Goal: Obtain resource: Download file/media

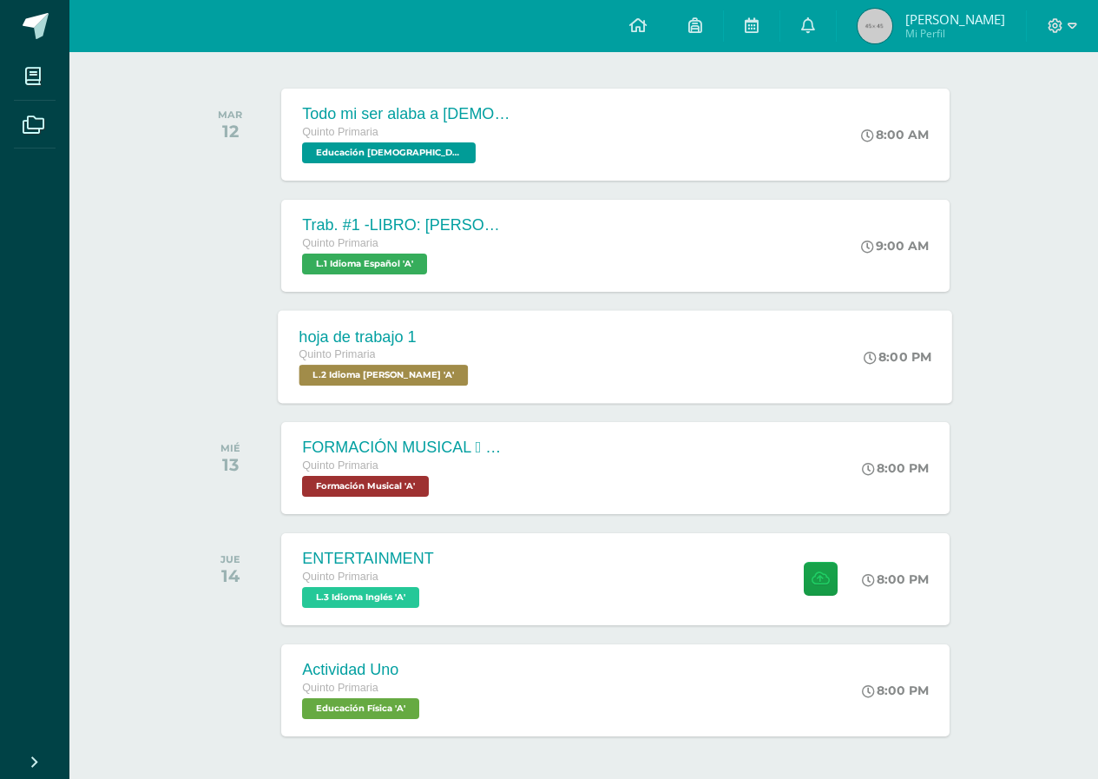
scroll to position [321, 0]
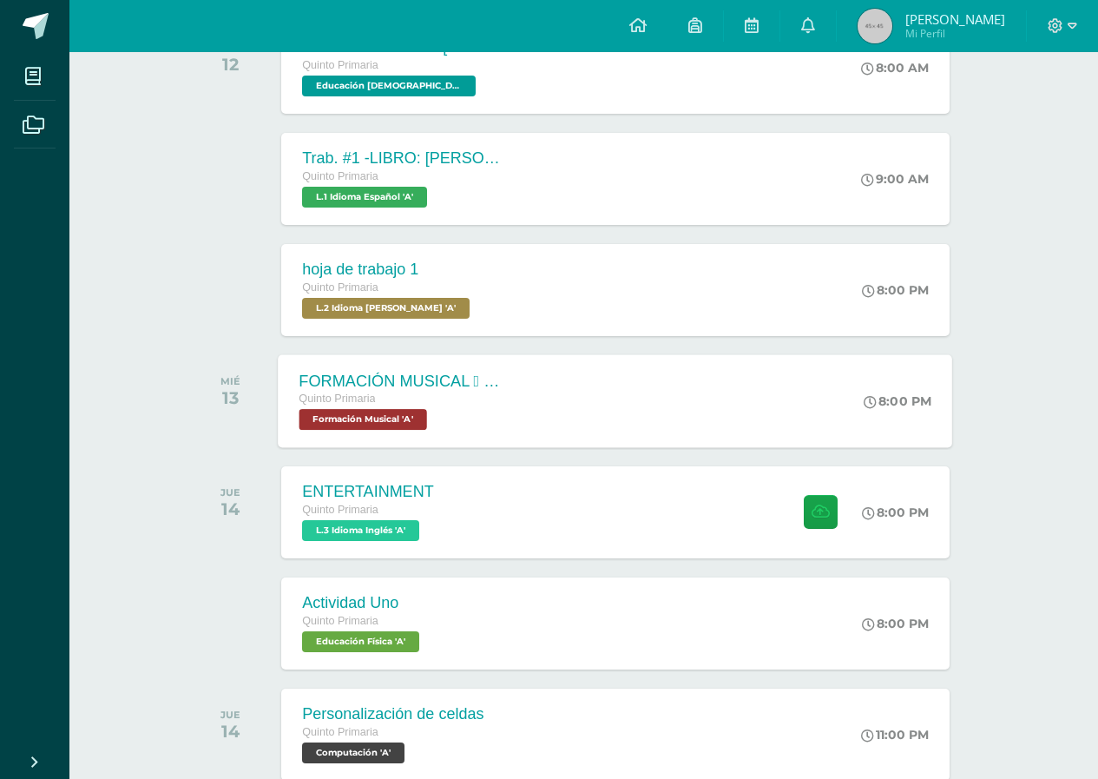
click at [372, 419] on span "Formación Musical 'A'" at bounding box center [364, 419] width 128 height 21
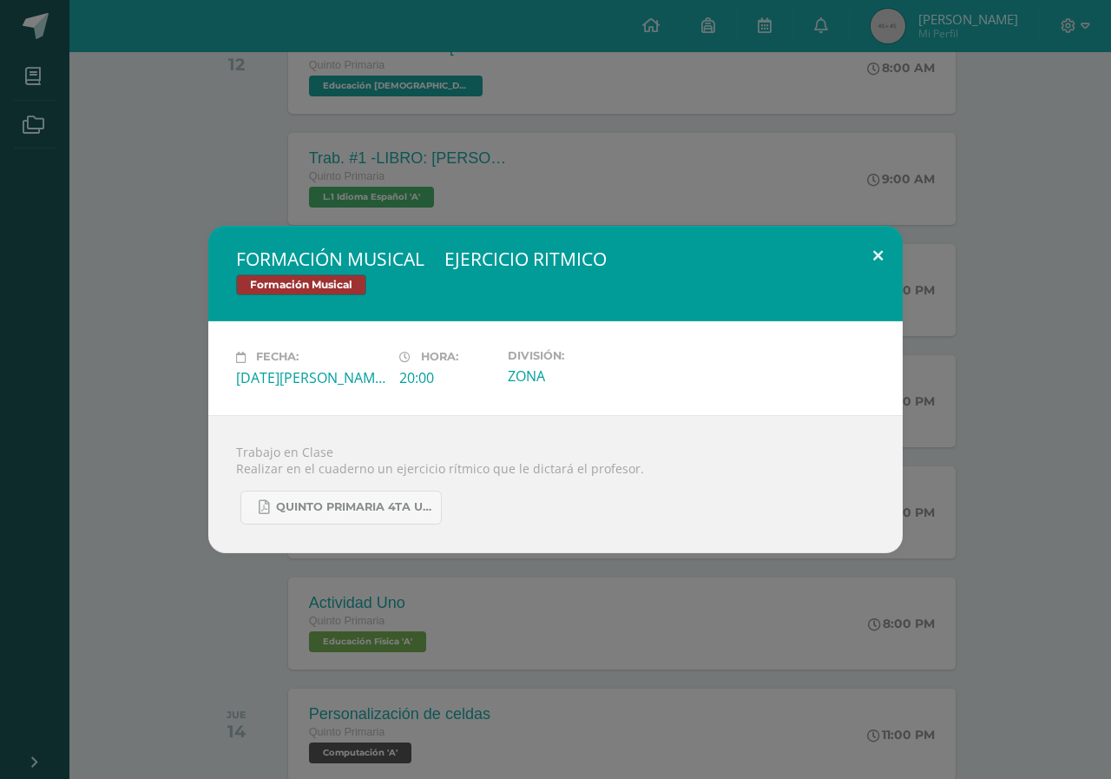
click at [876, 247] on button at bounding box center [878, 255] width 49 height 59
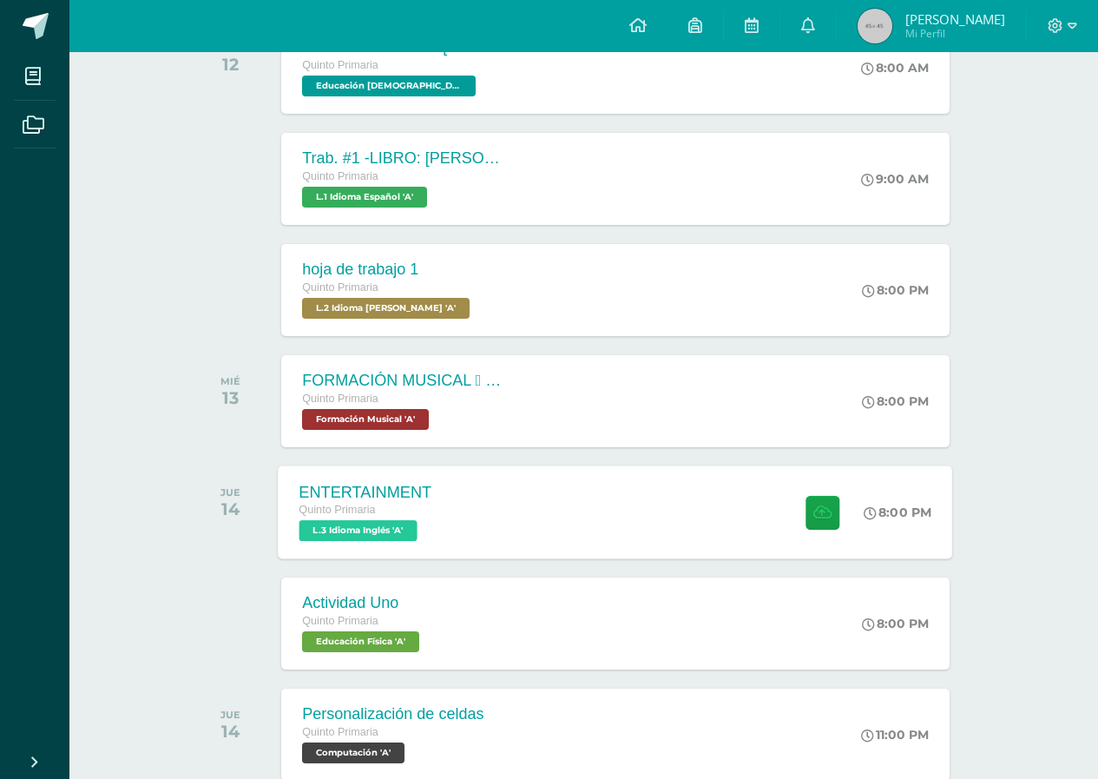
click at [364, 531] on span "L.3 Idioma Inglés 'A'" at bounding box center [359, 530] width 118 height 21
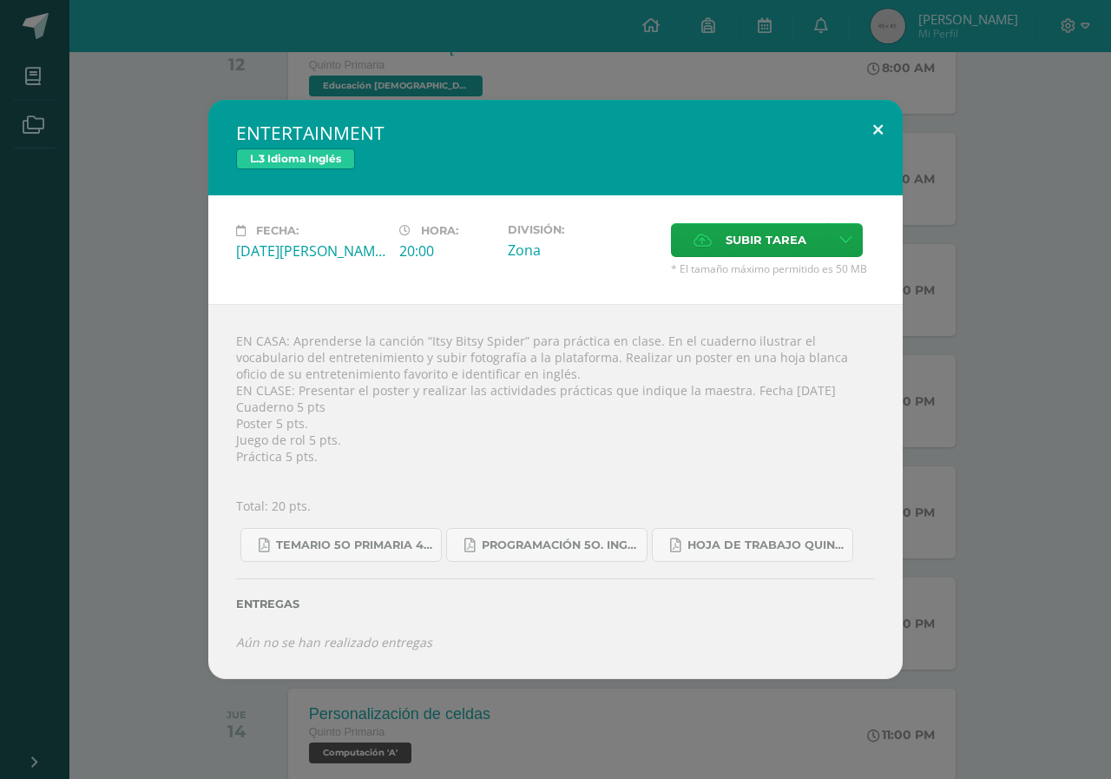
click at [878, 123] on button at bounding box center [878, 129] width 49 height 59
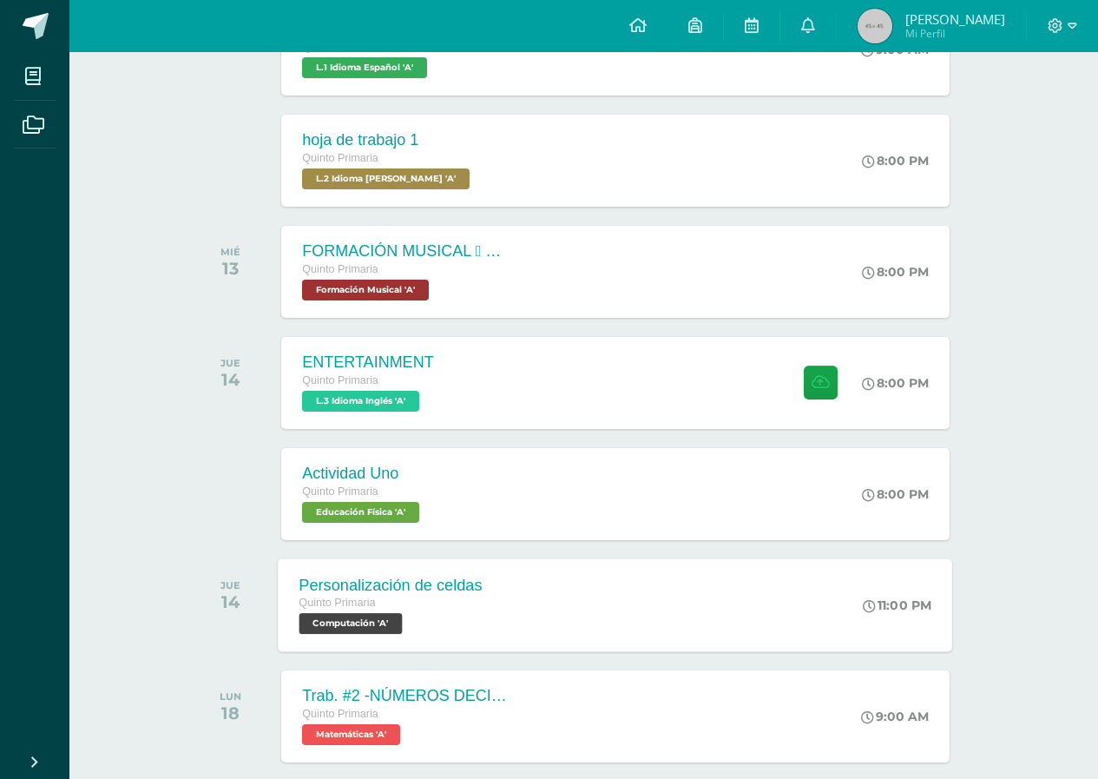
scroll to position [495, 0]
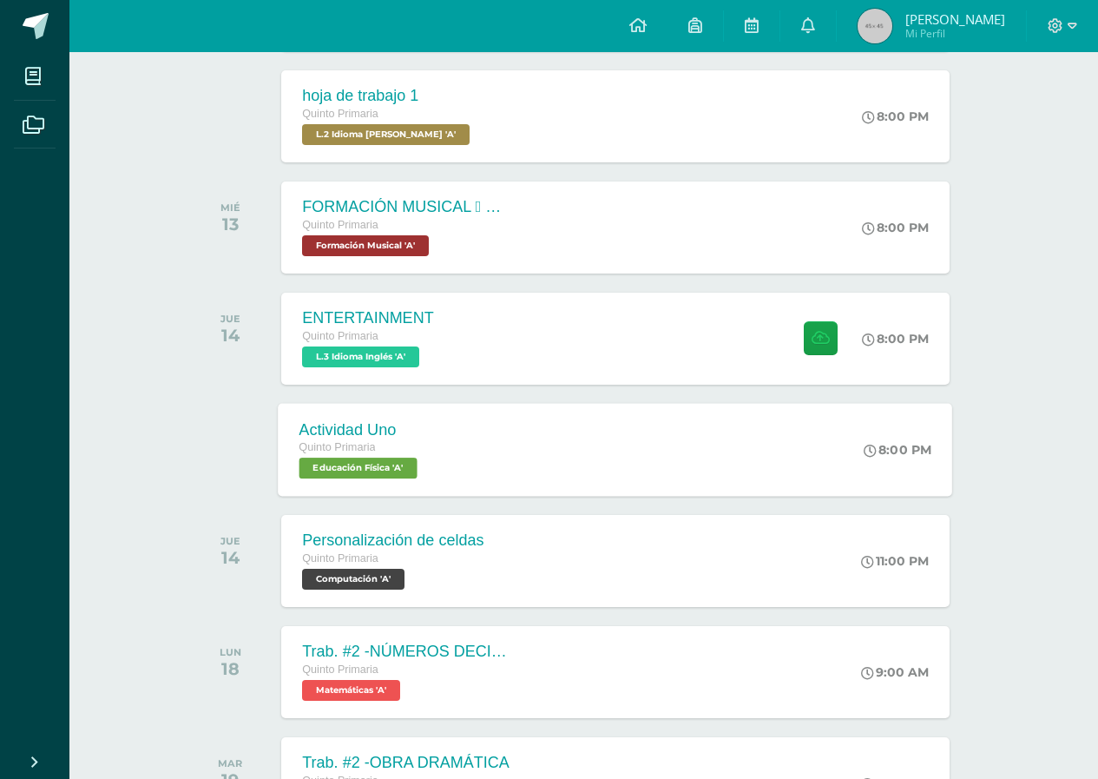
click at [363, 465] on span "Educación Física 'A'" at bounding box center [359, 468] width 118 height 21
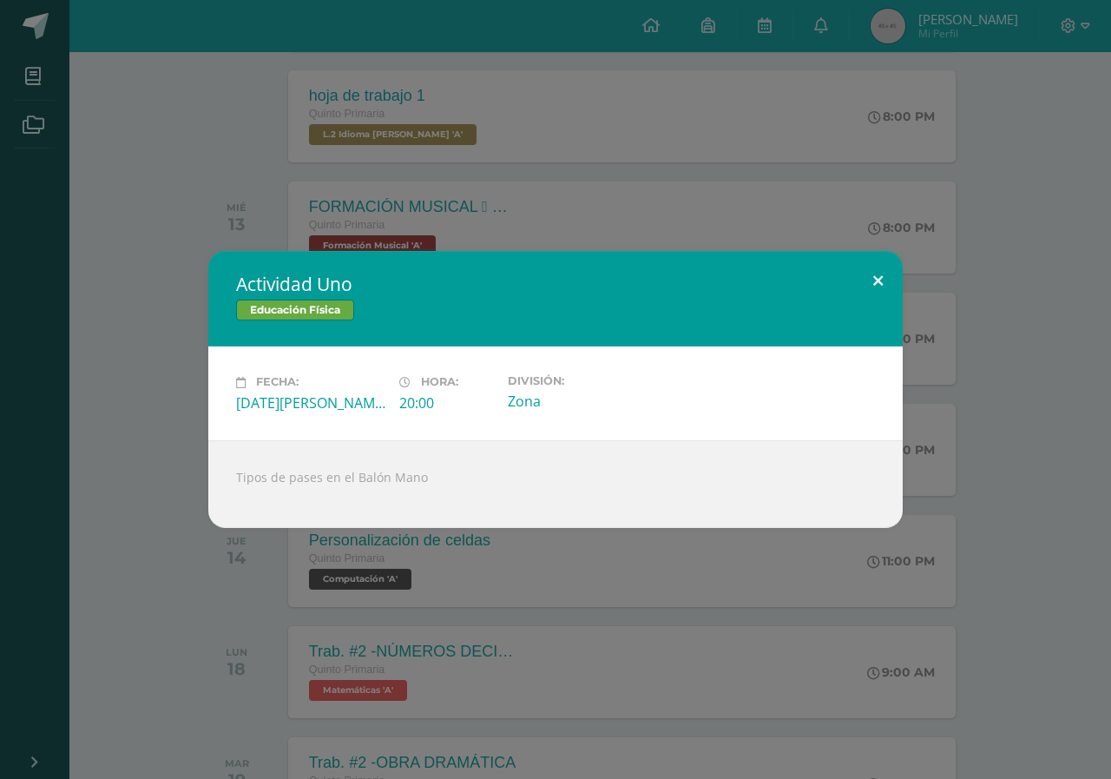
click at [876, 275] on button at bounding box center [878, 280] width 49 height 59
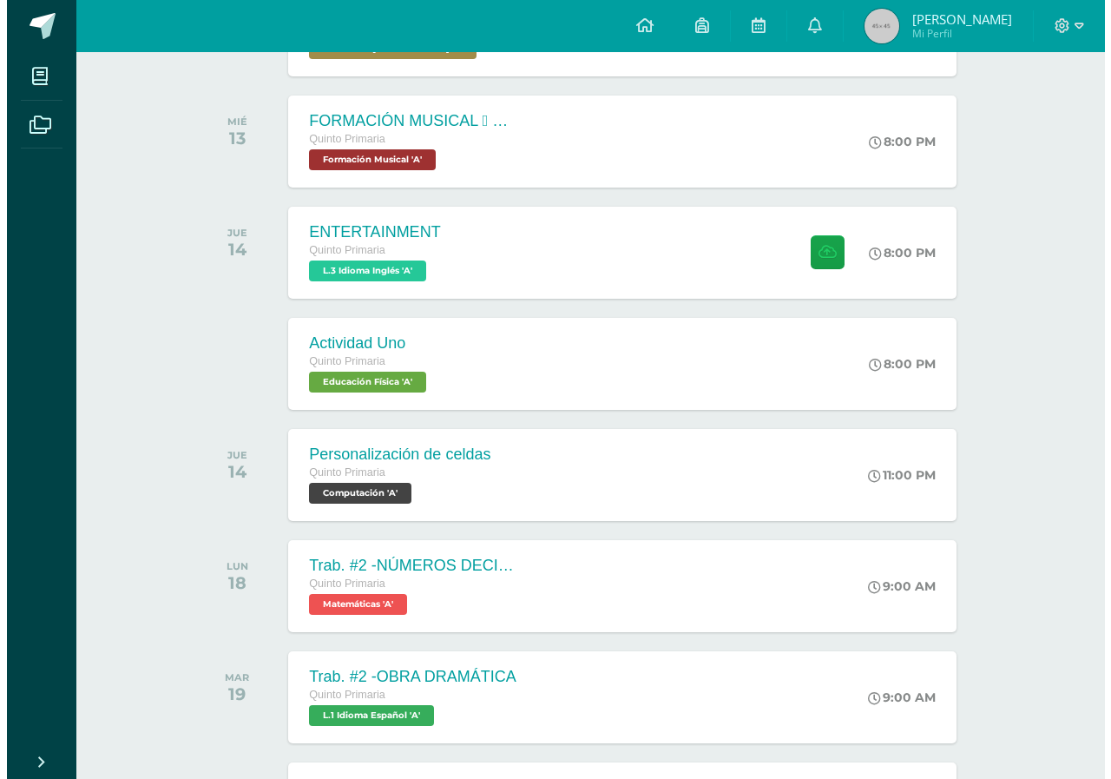
scroll to position [582, 0]
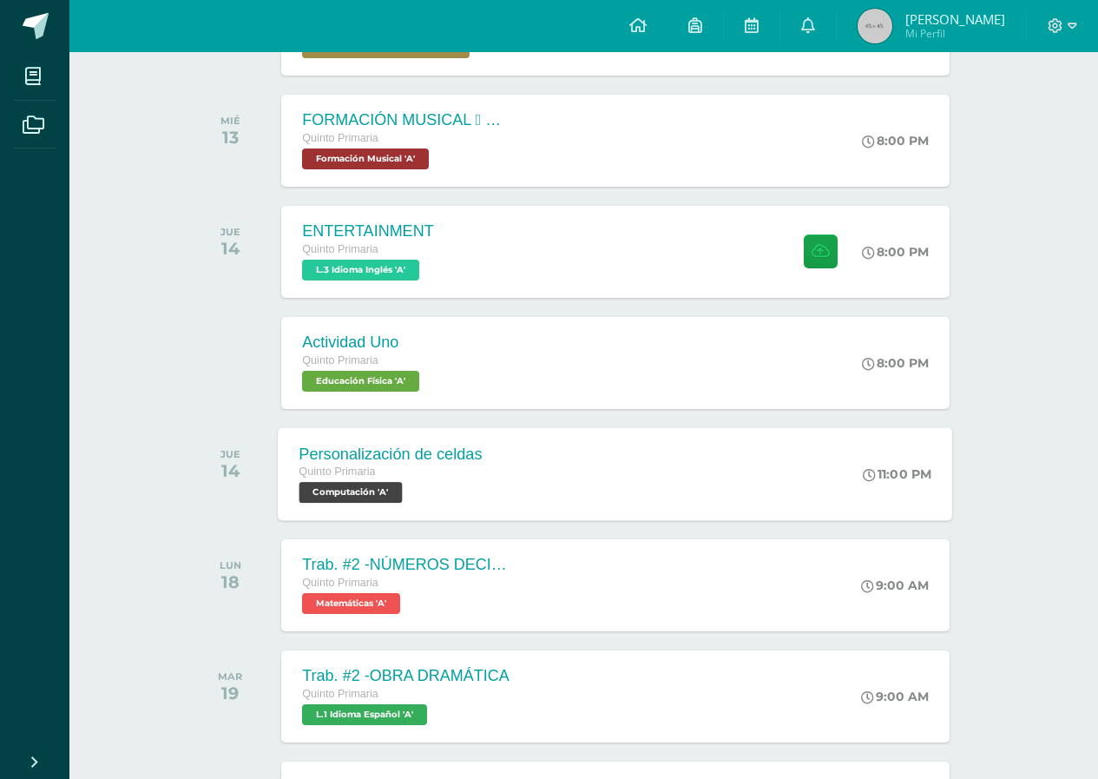
click at [370, 489] on span "Computación 'A'" at bounding box center [351, 492] width 103 height 21
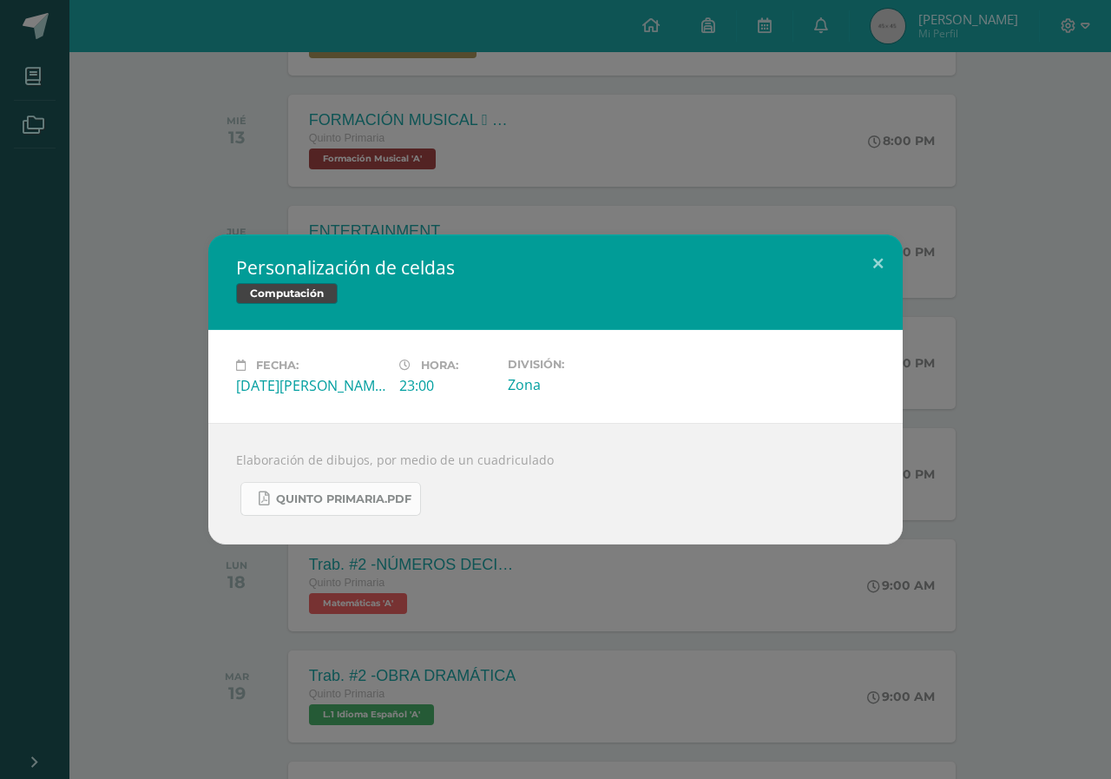
click at [386, 498] on span "Quinto Primaria.pdf" at bounding box center [343, 499] width 135 height 14
click at [876, 258] on button at bounding box center [878, 263] width 49 height 59
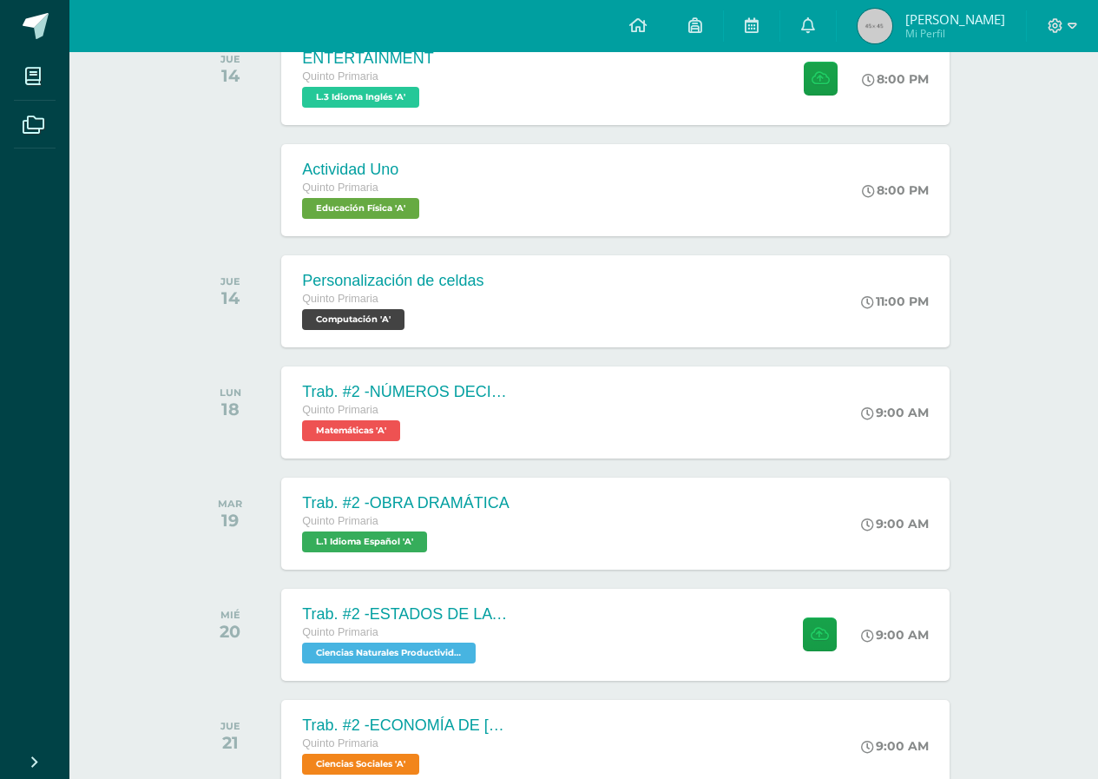
scroll to position [755, 0]
click at [348, 540] on span "L.1 Idioma Español 'A'" at bounding box center [363, 541] width 126 height 21
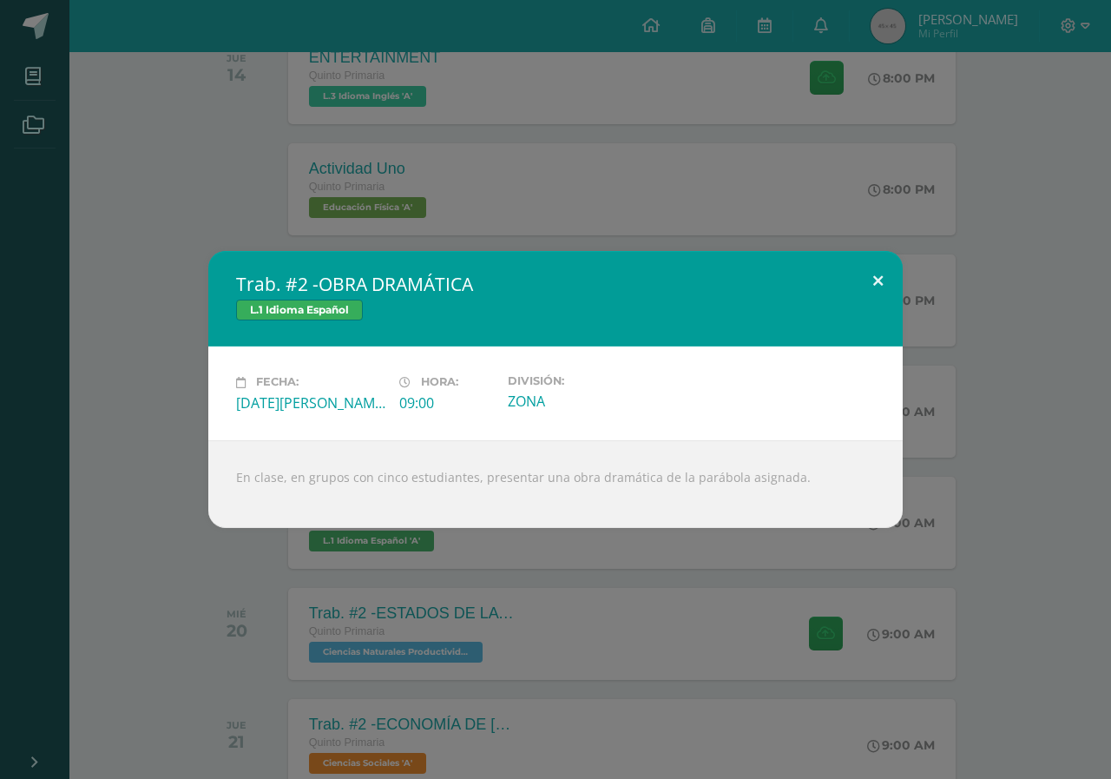
click at [876, 275] on button at bounding box center [878, 280] width 49 height 59
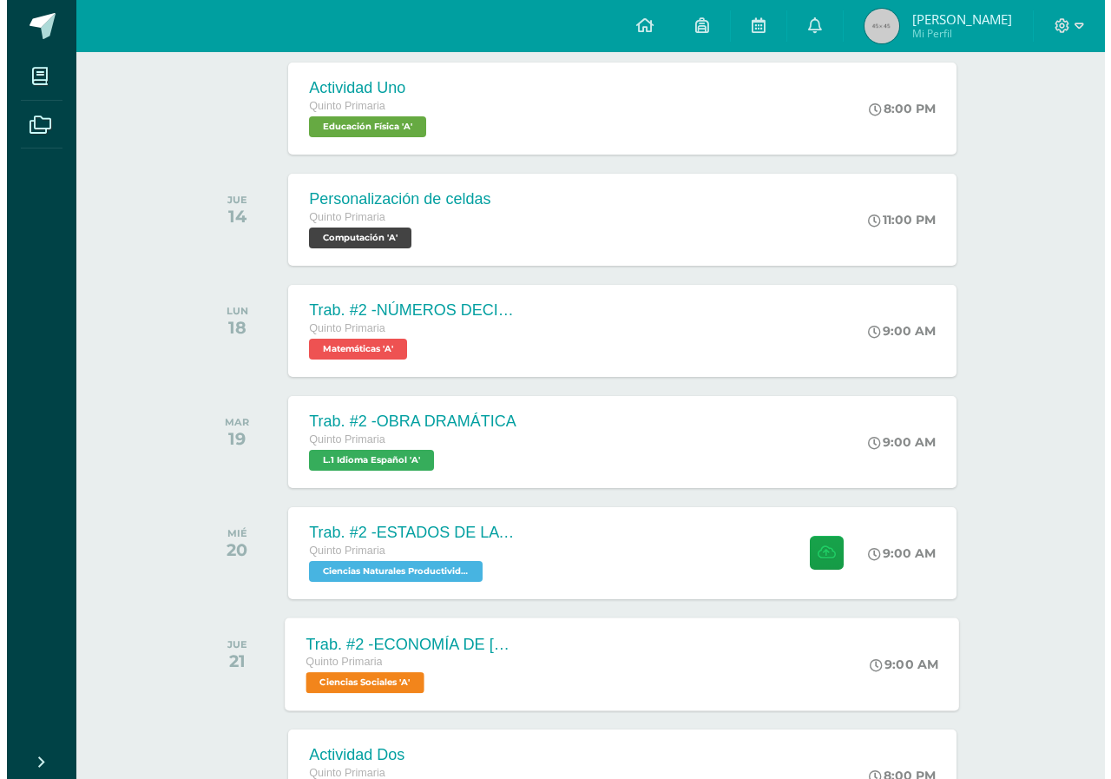
scroll to position [842, 0]
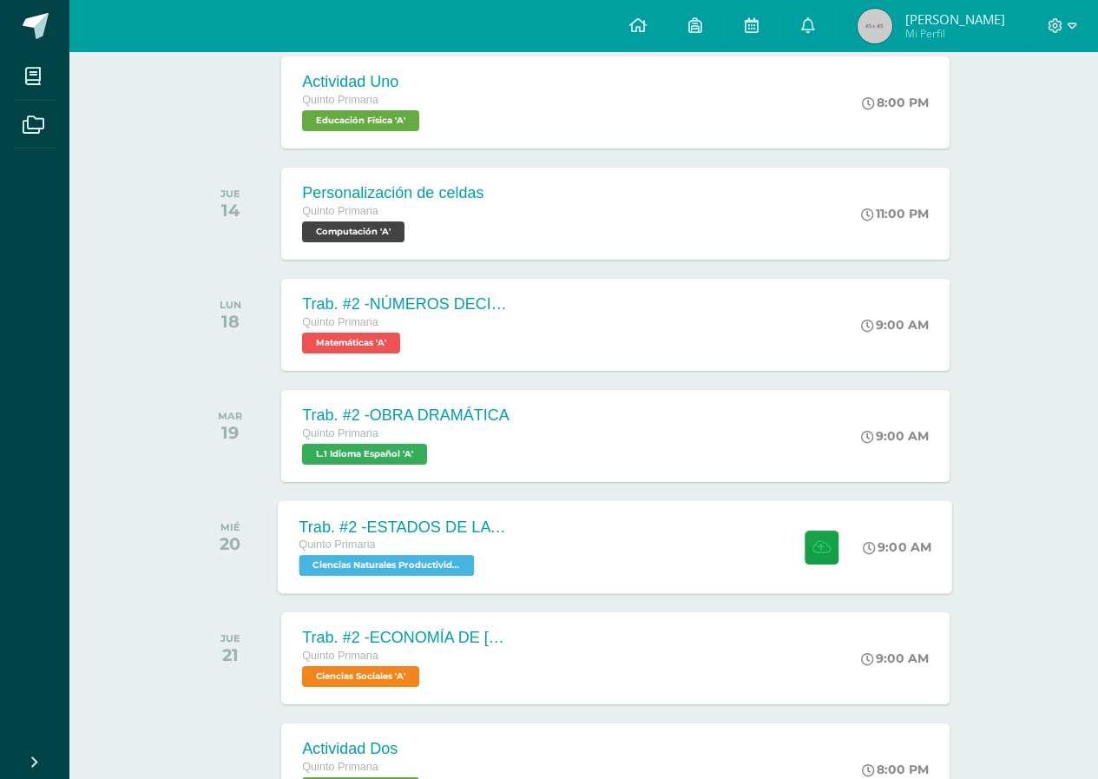
click at [366, 562] on span "Ciencias Naturales Productividad y Desarrollo 'A'" at bounding box center [387, 565] width 175 height 21
